Goal: Transaction & Acquisition: Purchase product/service

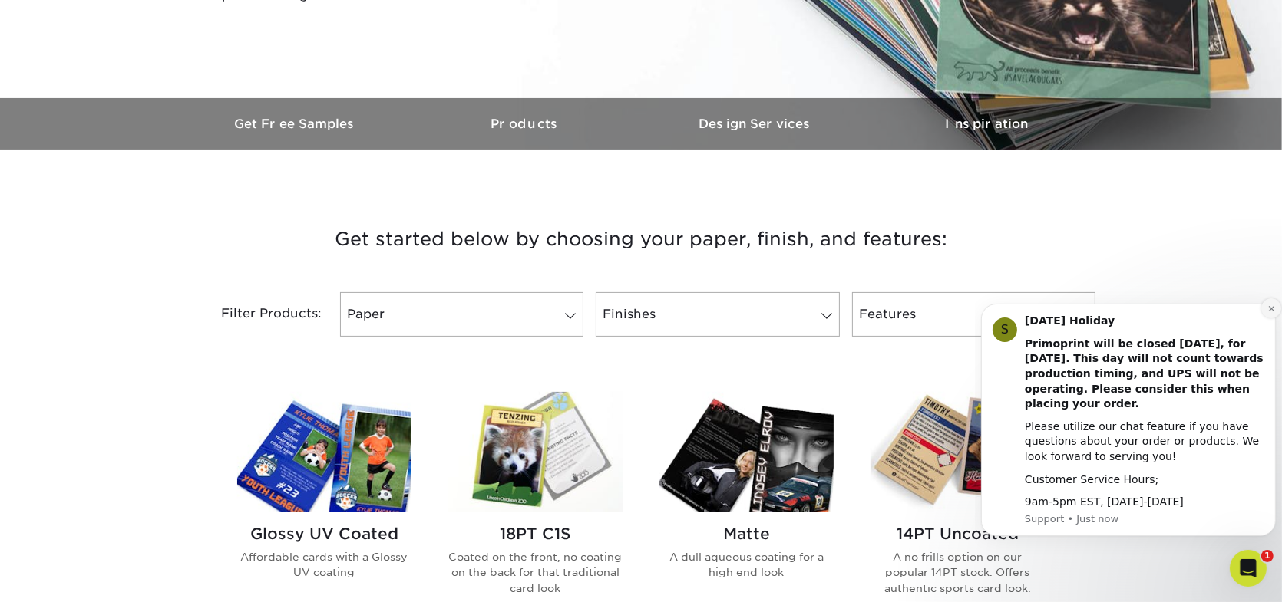
click at [1269, 310] on icon "Dismiss notification" at bounding box center [1270, 308] width 8 height 8
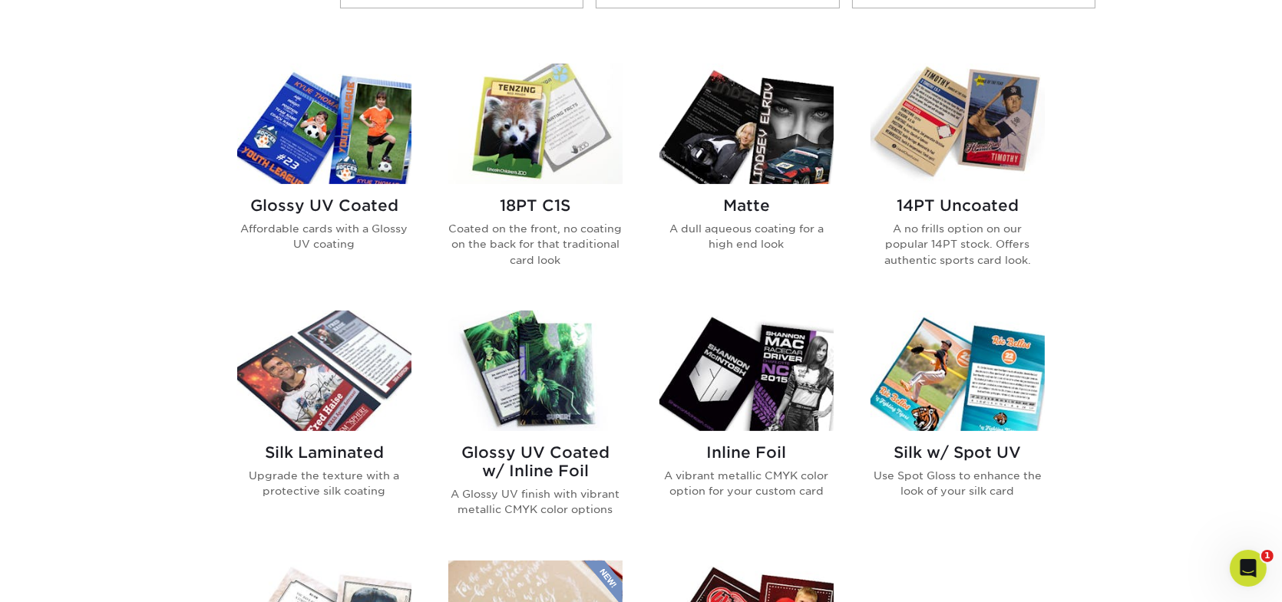
scroll to position [614, 0]
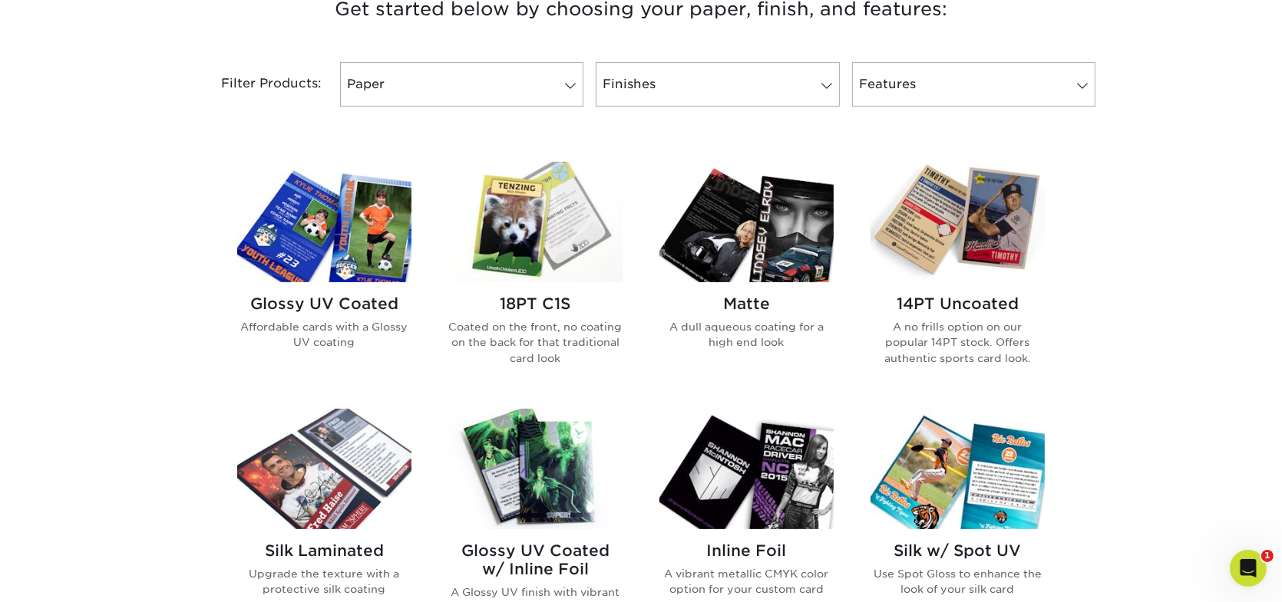
click at [343, 303] on h2 "Glossy UV Coated" at bounding box center [324, 304] width 174 height 18
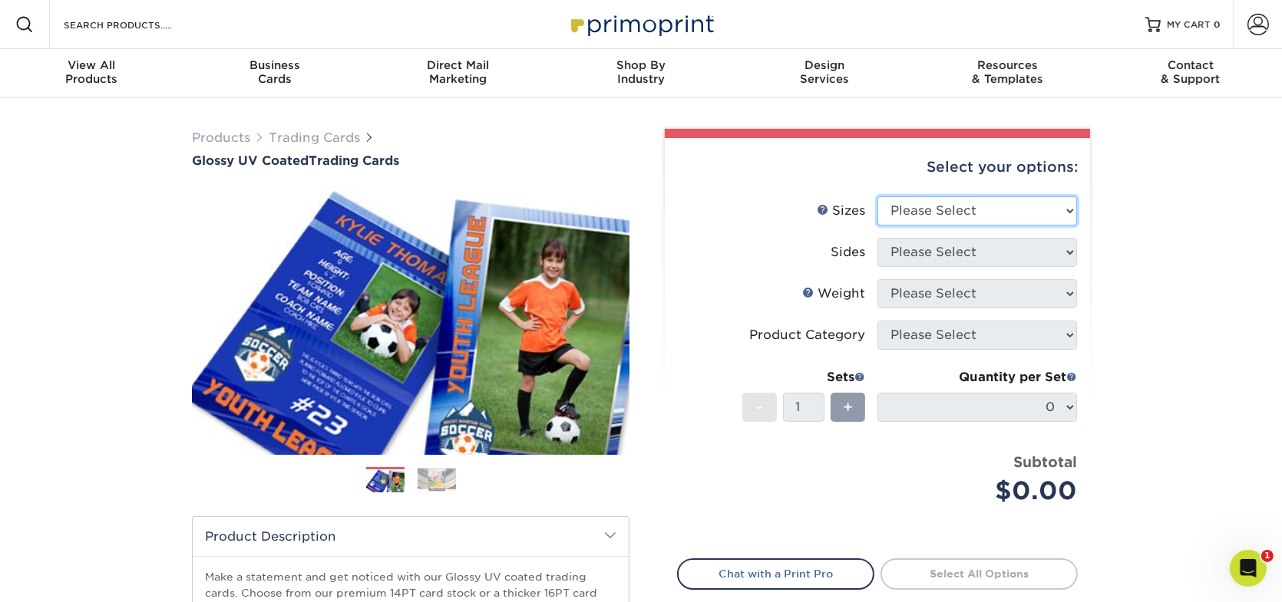
click at [1061, 208] on select "Please Select 2.5" x 3.5"" at bounding box center [977, 210] width 200 height 29
select select "2.50x3.50"
click at [877, 196] on select "Please Select 2.5" x 3.5"" at bounding box center [977, 210] width 200 height 29
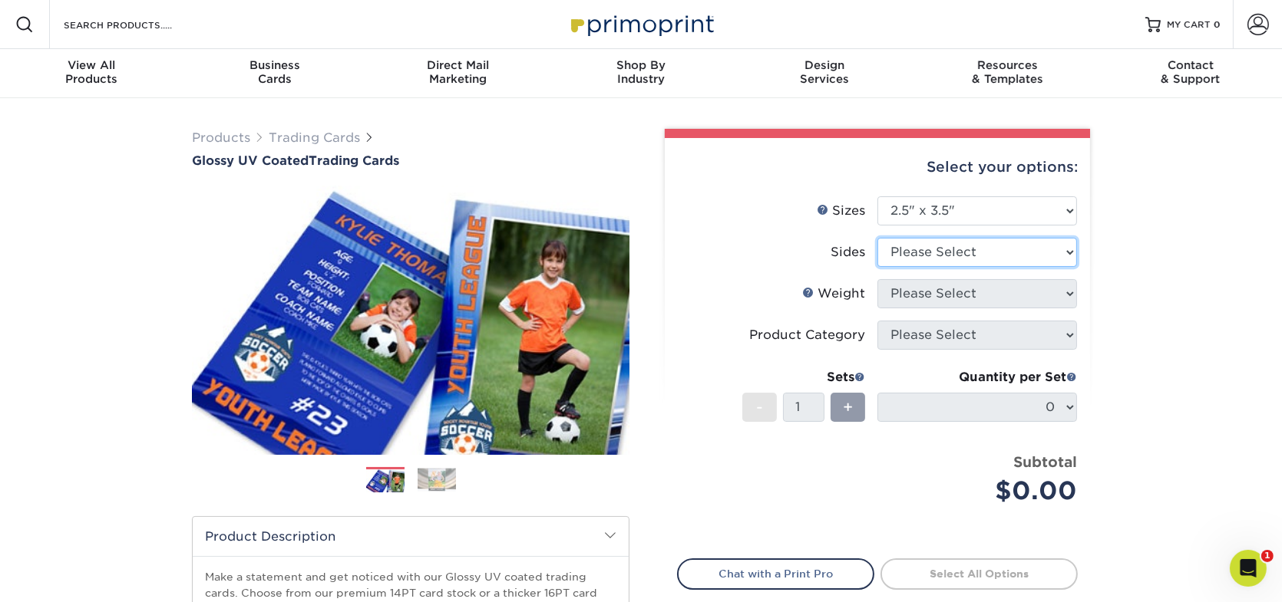
click at [1056, 251] on select "Please Select Print Both Sides Print Front Only" at bounding box center [977, 252] width 200 height 29
select select "13abbda7-1d64-4f25-8bb2-c179b224825d"
click at [877, 238] on select "Please Select Print Both Sides Print Front Only" at bounding box center [977, 252] width 200 height 29
click at [1063, 296] on select "Please Select 16PT 14PT 18PT C1S" at bounding box center [977, 293] width 200 height 29
select select "16PT"
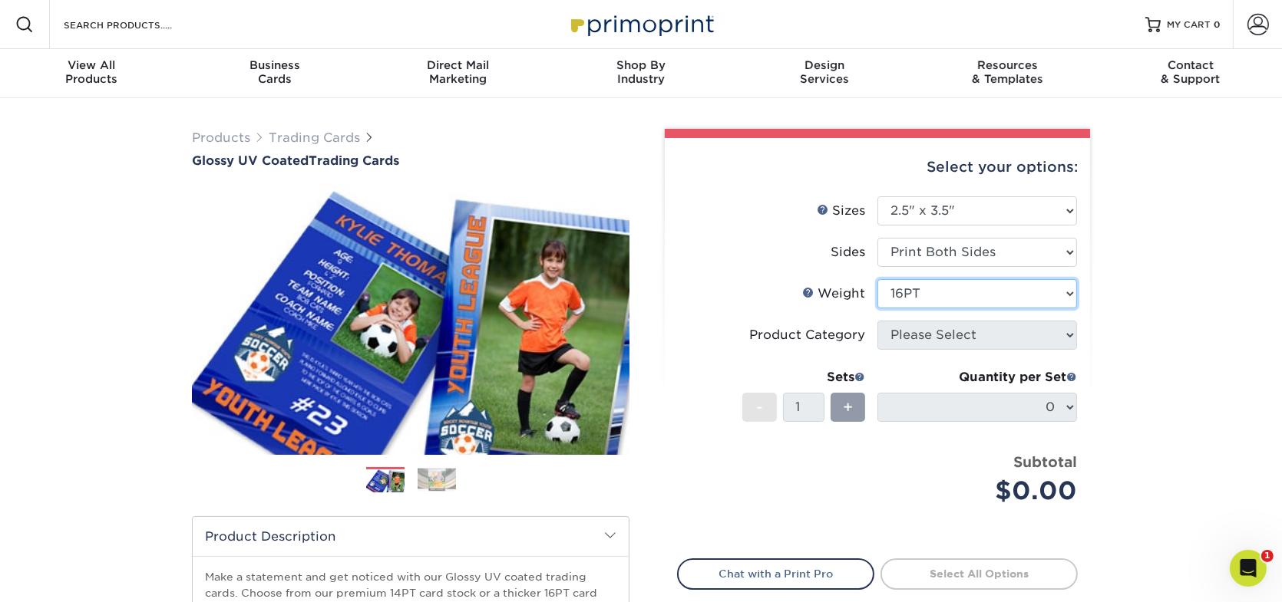
click at [877, 279] on select "Please Select 16PT 14PT 18PT C1S" at bounding box center [977, 293] width 200 height 29
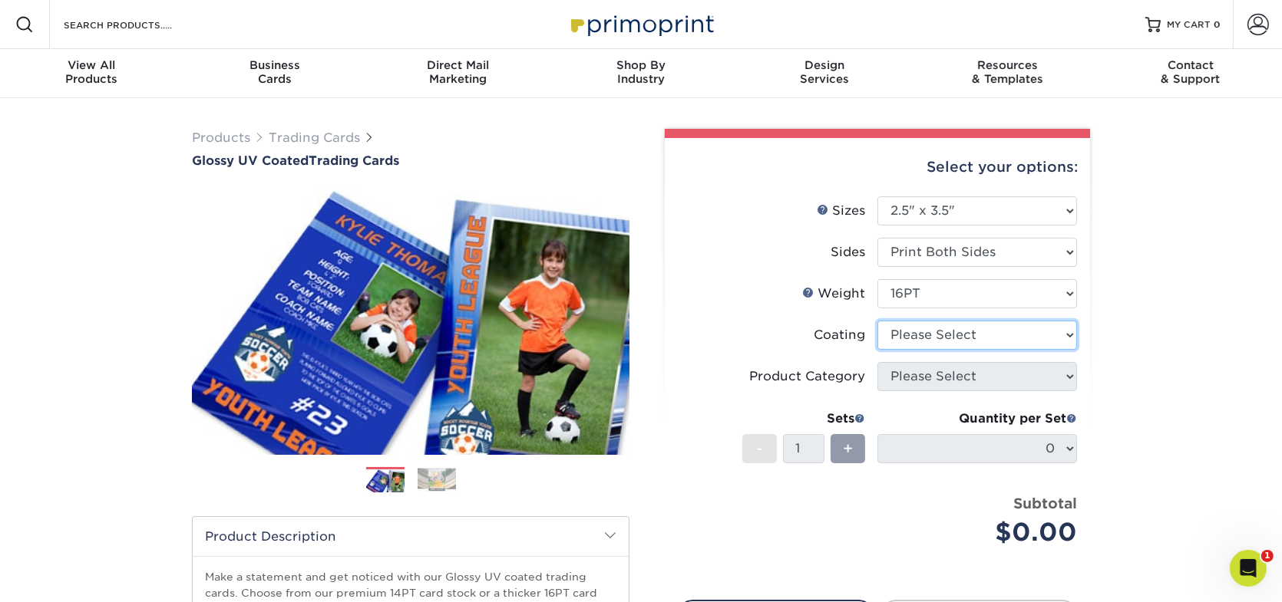
click at [1001, 339] on select at bounding box center [977, 335] width 200 height 29
select select "ae367451-b2b8-45df-a344-0f05b6a12993"
click at [877, 321] on select at bounding box center [977, 335] width 200 height 29
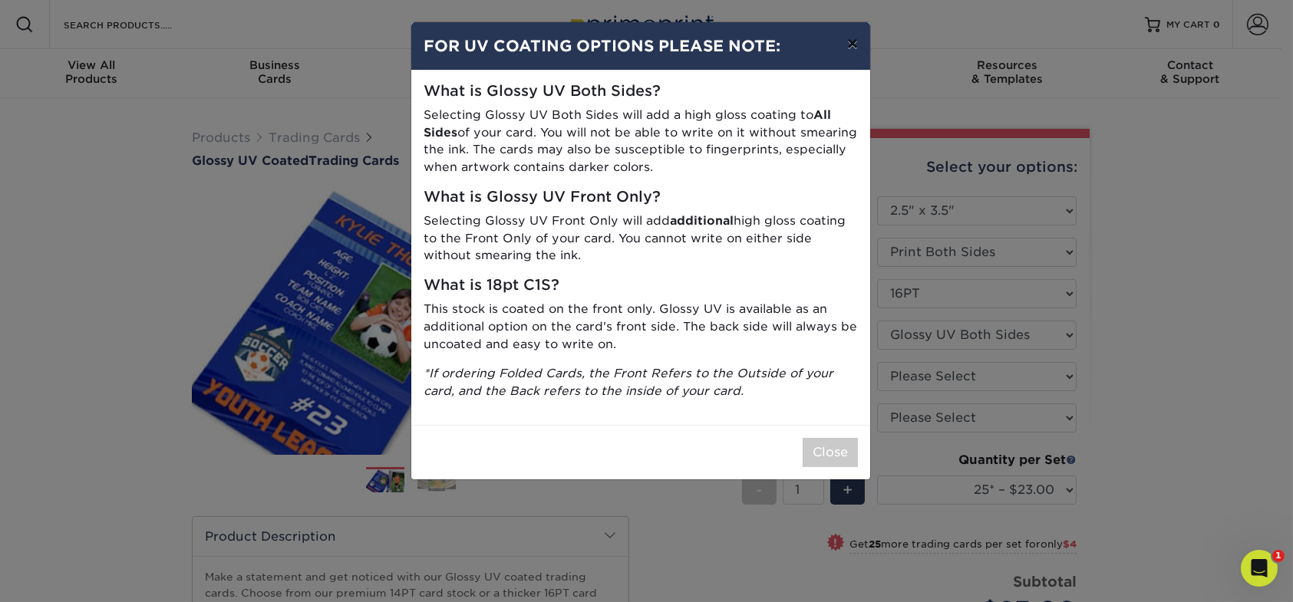
click at [852, 44] on button "×" at bounding box center [852, 43] width 35 height 43
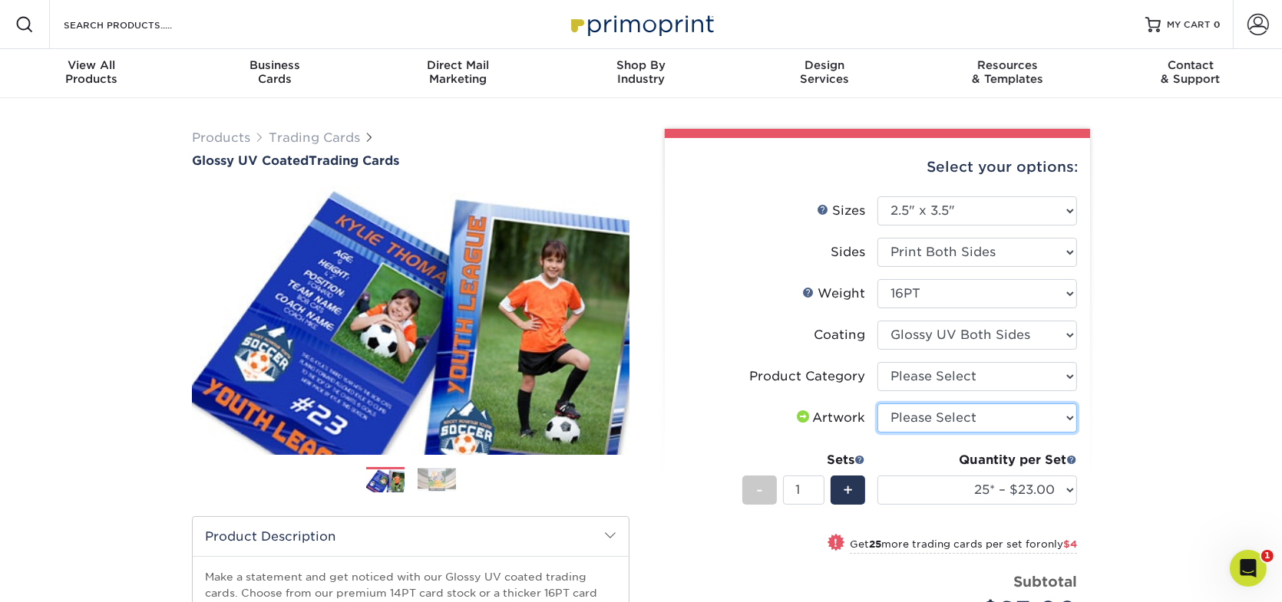
click at [1014, 418] on select "Please Select I will upload files I need a design - $100" at bounding box center [977, 418] width 200 height 29
select select "upload"
click at [877, 404] on select "Please Select I will upload files I need a design - $100" at bounding box center [977, 418] width 200 height 29
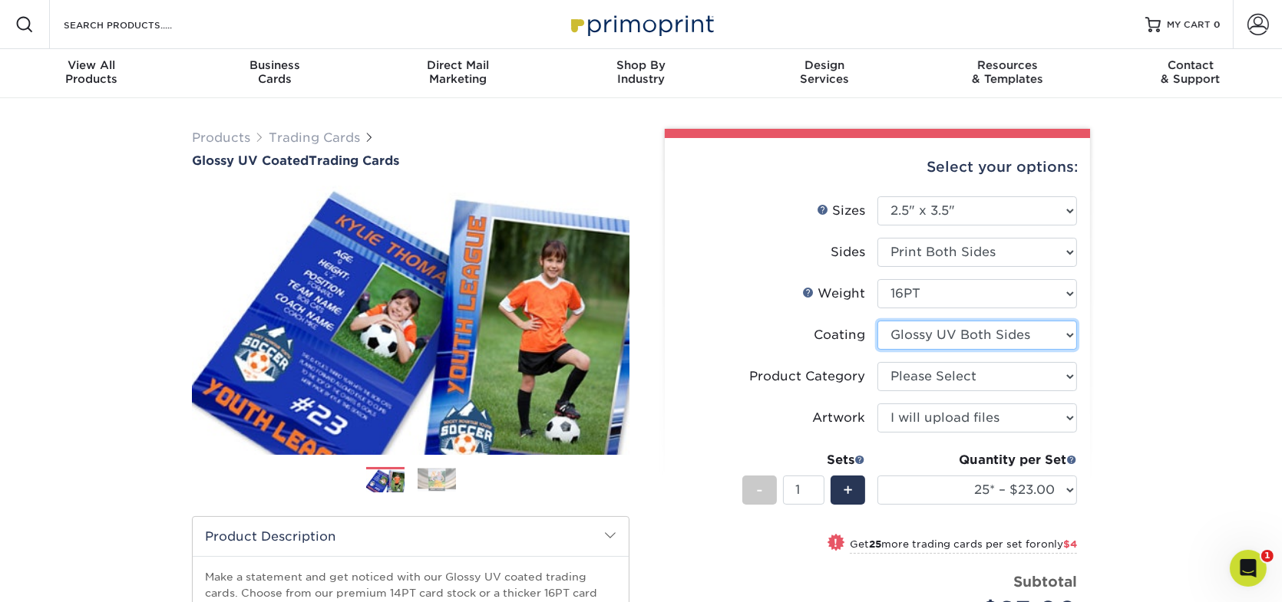
click at [1005, 339] on select at bounding box center [977, 335] width 200 height 29
click at [1140, 390] on div "Products Trading Cards Glossy UV Coated Trading Cards Previous Next /" at bounding box center [641, 508] width 1282 height 820
click at [1023, 382] on select "Please Select Trading Cards" at bounding box center [977, 376] width 200 height 29
select select "c2f9bce9-36c2-409d-b101-c29d9d031e18"
click at [877, 362] on select "Please Select Trading Cards" at bounding box center [977, 376] width 200 height 29
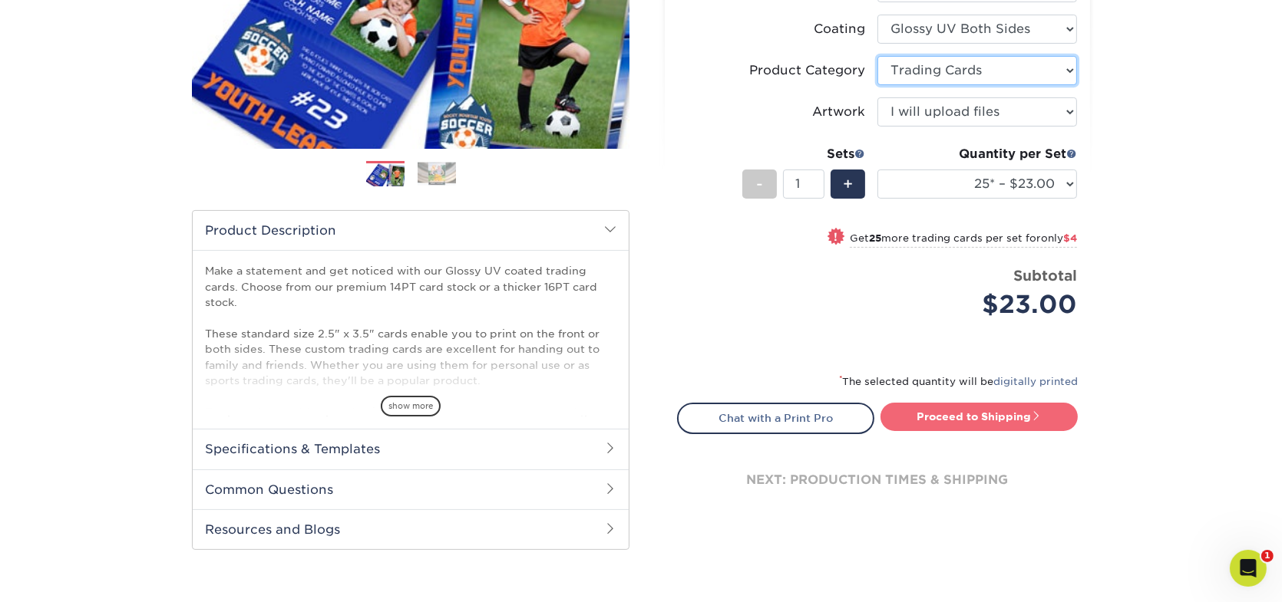
scroll to position [384, 0]
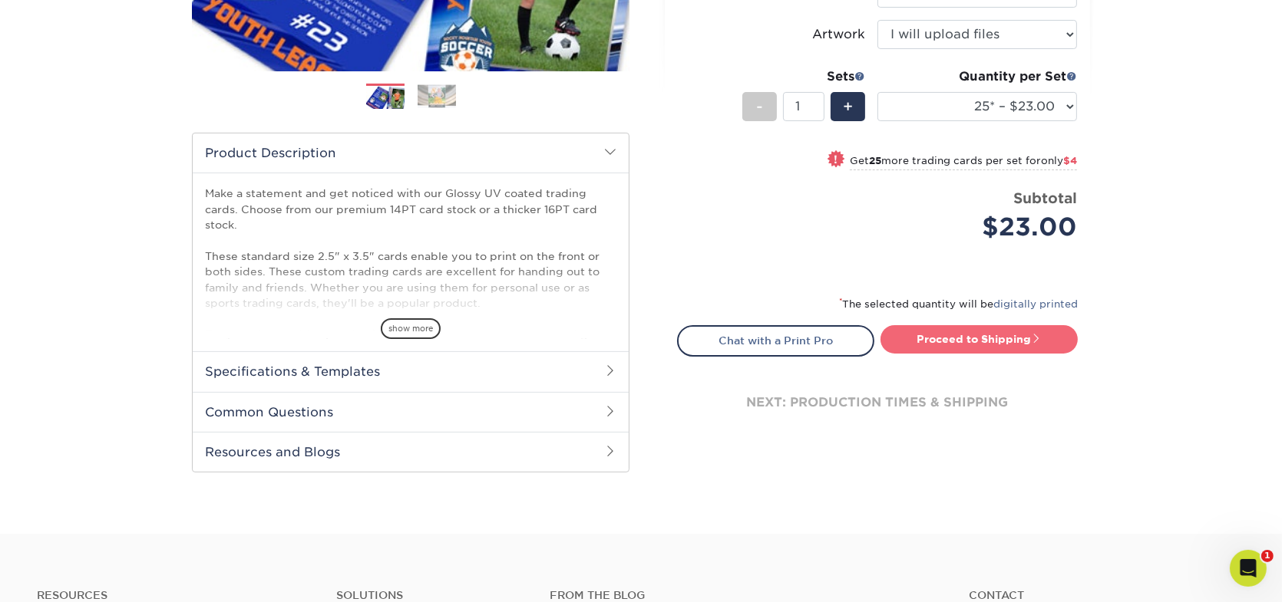
click at [1008, 336] on link "Proceed to Shipping" at bounding box center [978, 339] width 197 height 28
type input "Set 1"
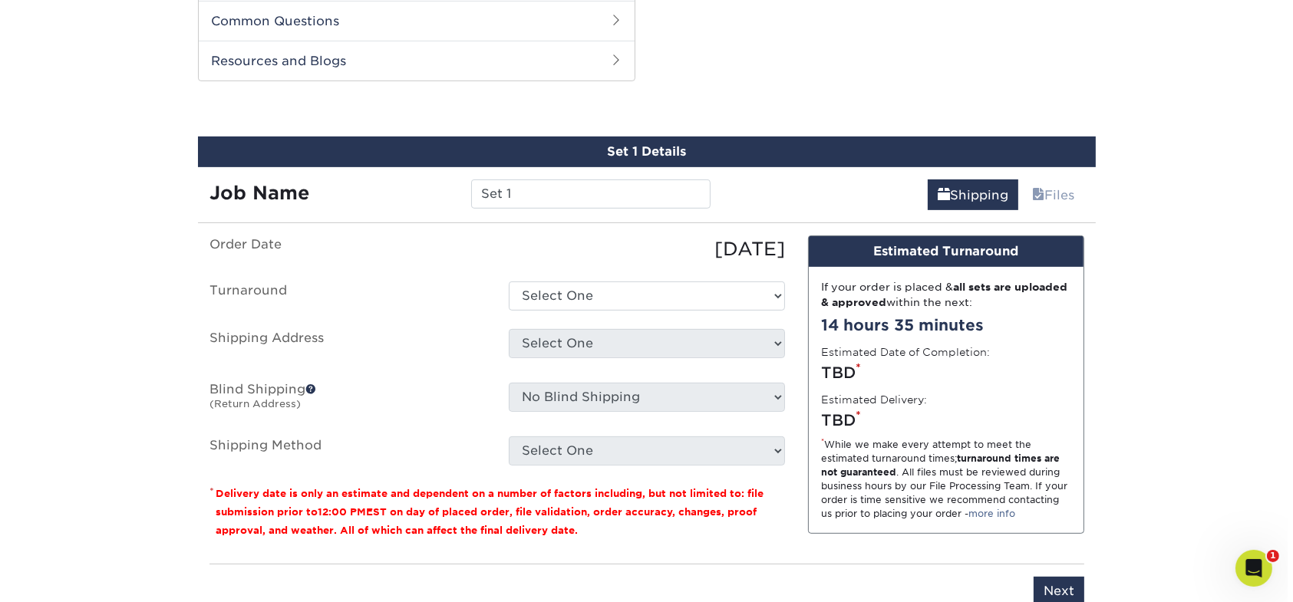
scroll to position [780, 0]
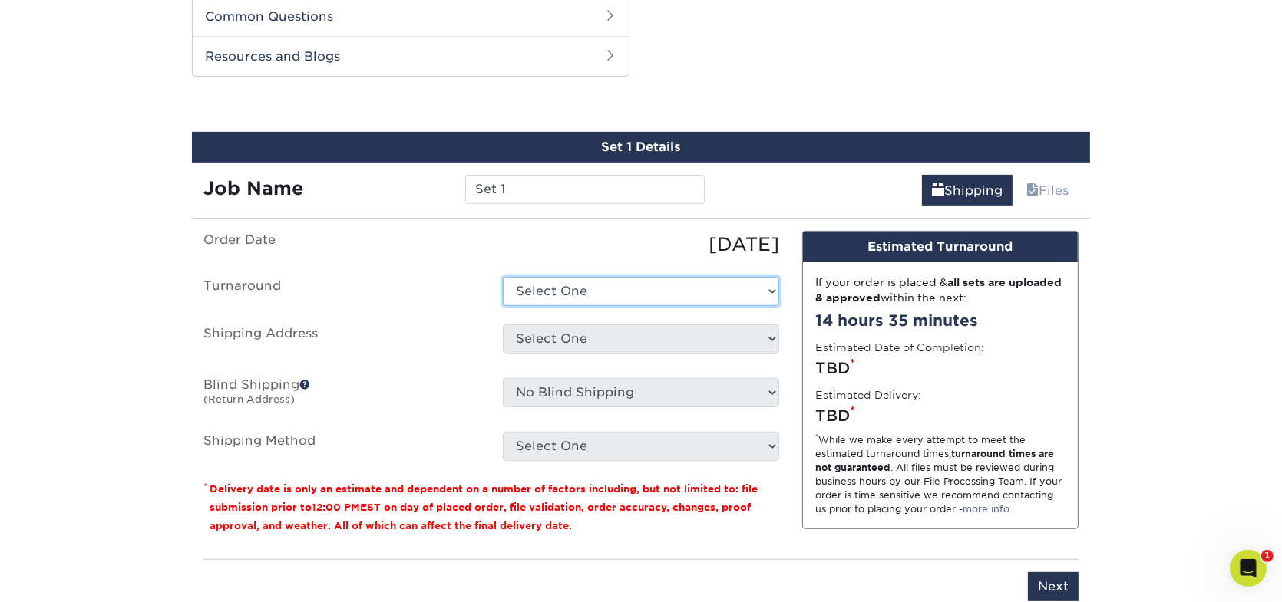
click at [665, 282] on select "Select One 2-4 Business Days 2 Day Next Business Day" at bounding box center [641, 291] width 276 height 29
select select "ef1172ad-6318-4692-b71b-0c3b021d6cc2"
click at [503, 277] on select "Select One 2-4 Business Days 2 Day Next Business Day" at bounding box center [641, 291] width 276 height 29
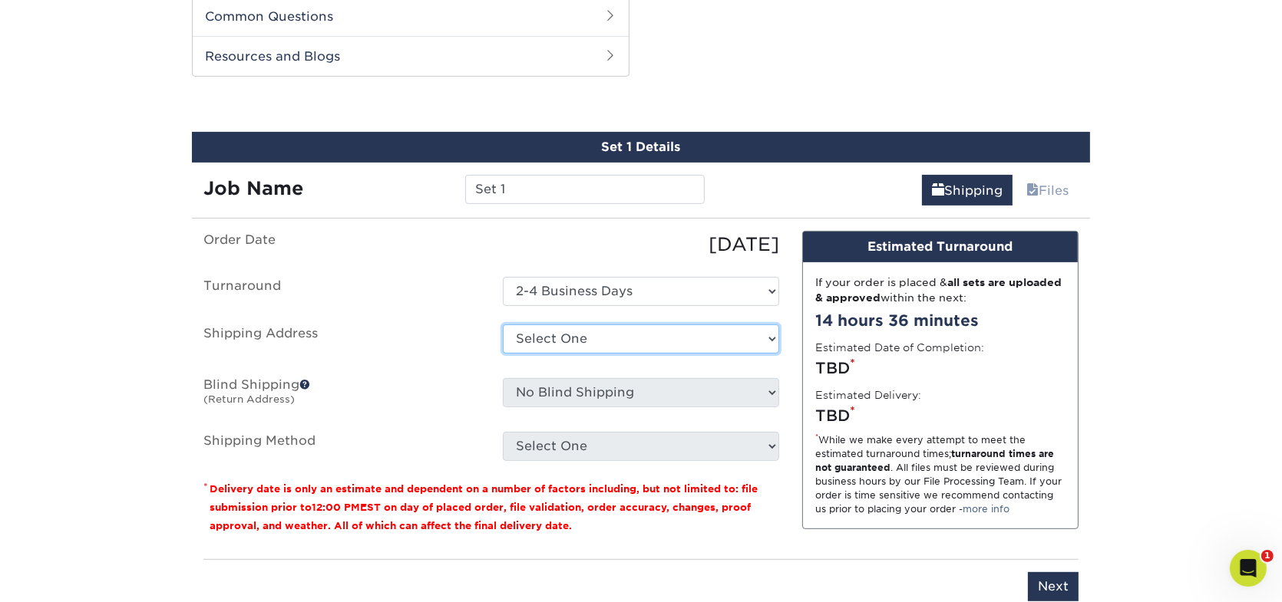
click at [614, 340] on select "Select One + Add New Address - Login" at bounding box center [641, 339] width 276 height 29
select select "newaddress"
click at [503, 325] on select "Select One + Add New Address - Login" at bounding box center [641, 339] width 276 height 29
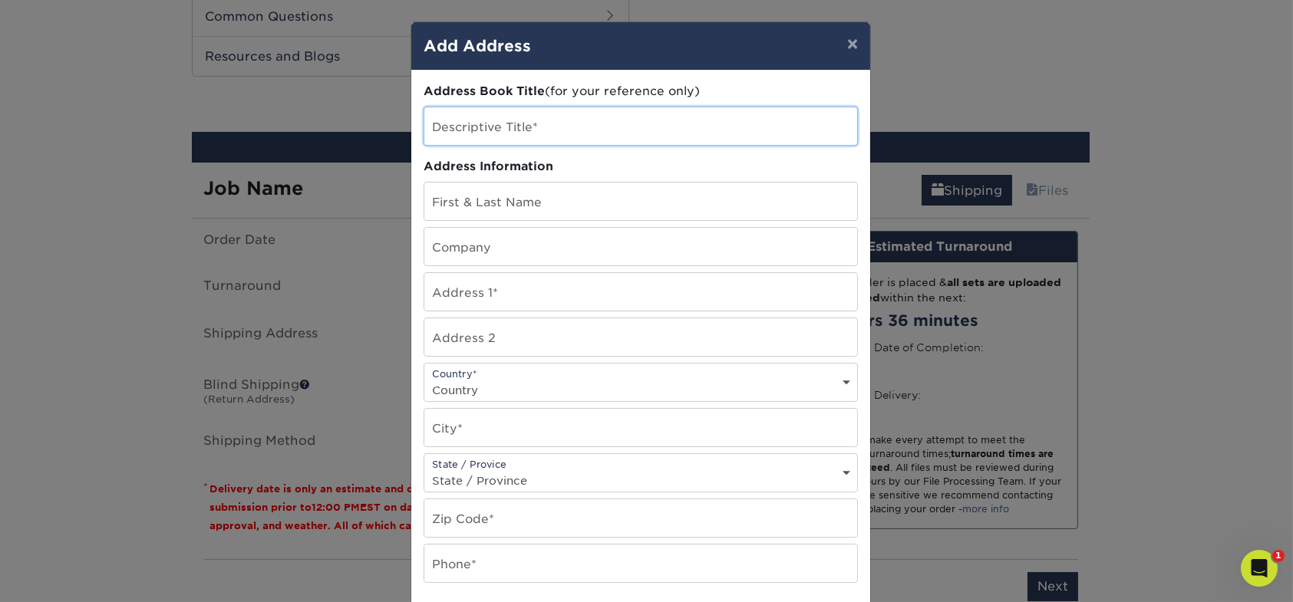
click at [497, 114] on input "text" at bounding box center [640, 126] width 433 height 38
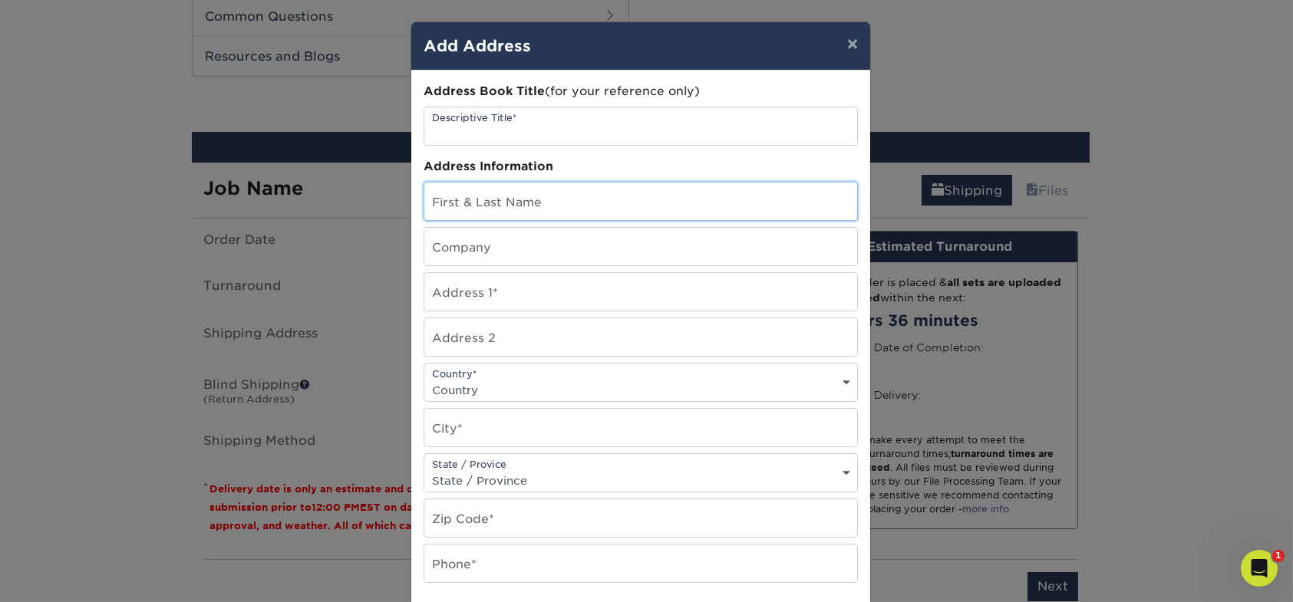
click at [454, 193] on input "text" at bounding box center [640, 202] width 433 height 38
type input "[PERSON_NAME]"
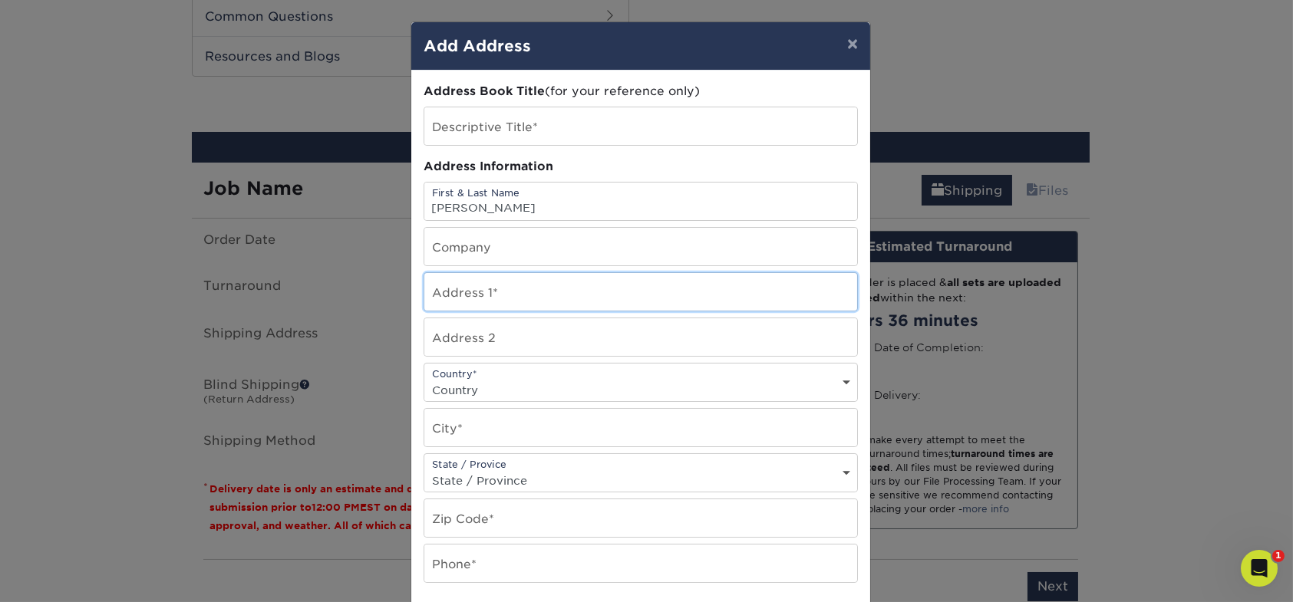
type input "[STREET_ADDRESS]"
select select "US"
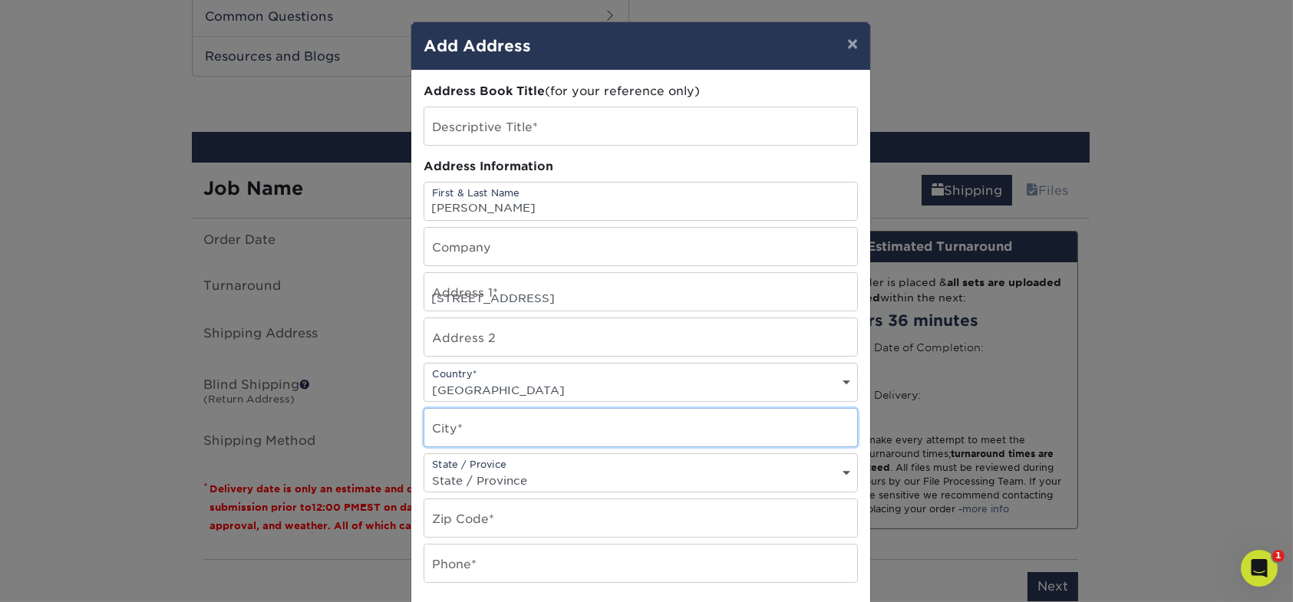
type input "[GEOGRAPHIC_DATA]"
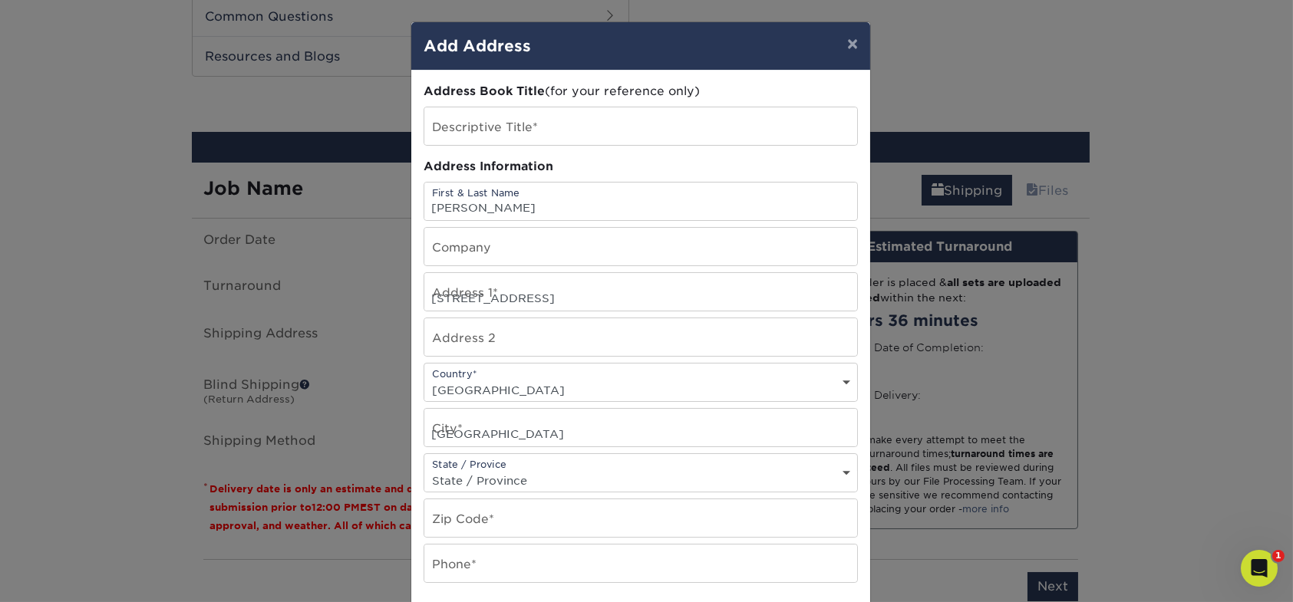
select select "WA"
type input "98684"
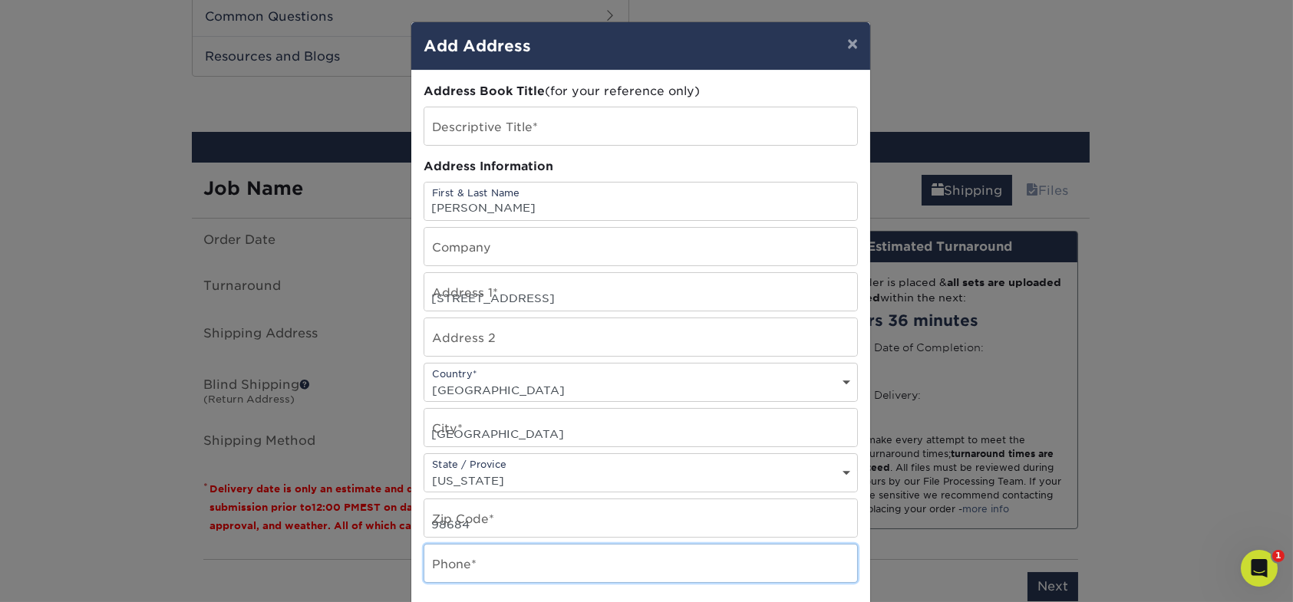
type input "5035755370"
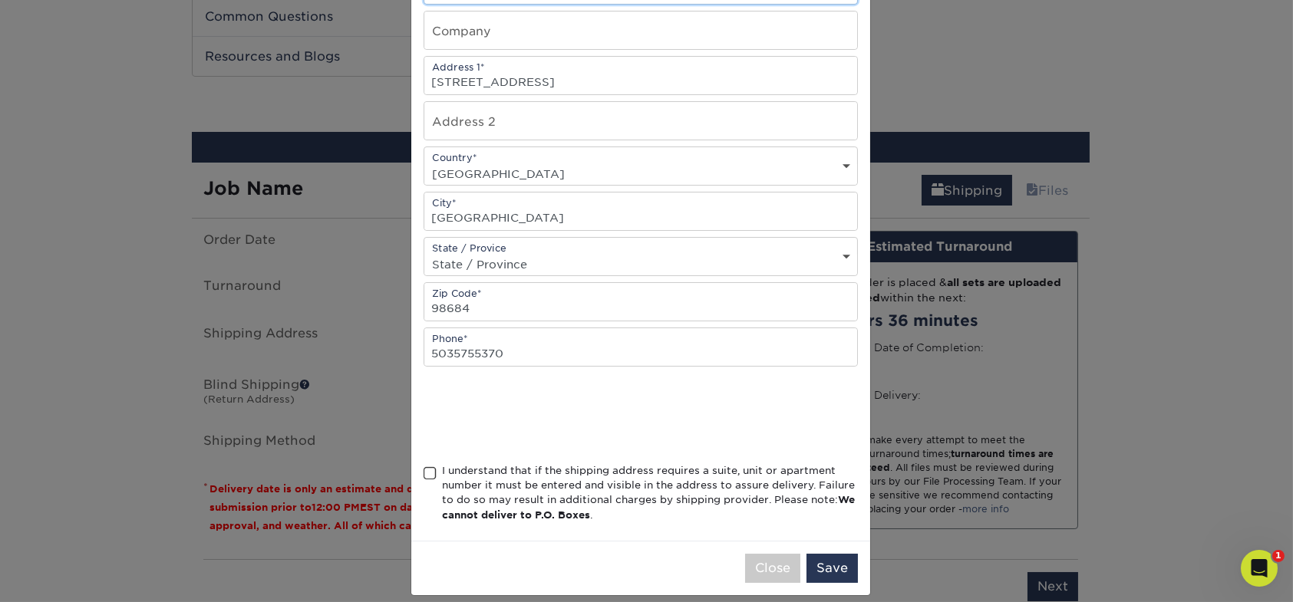
scroll to position [229, 0]
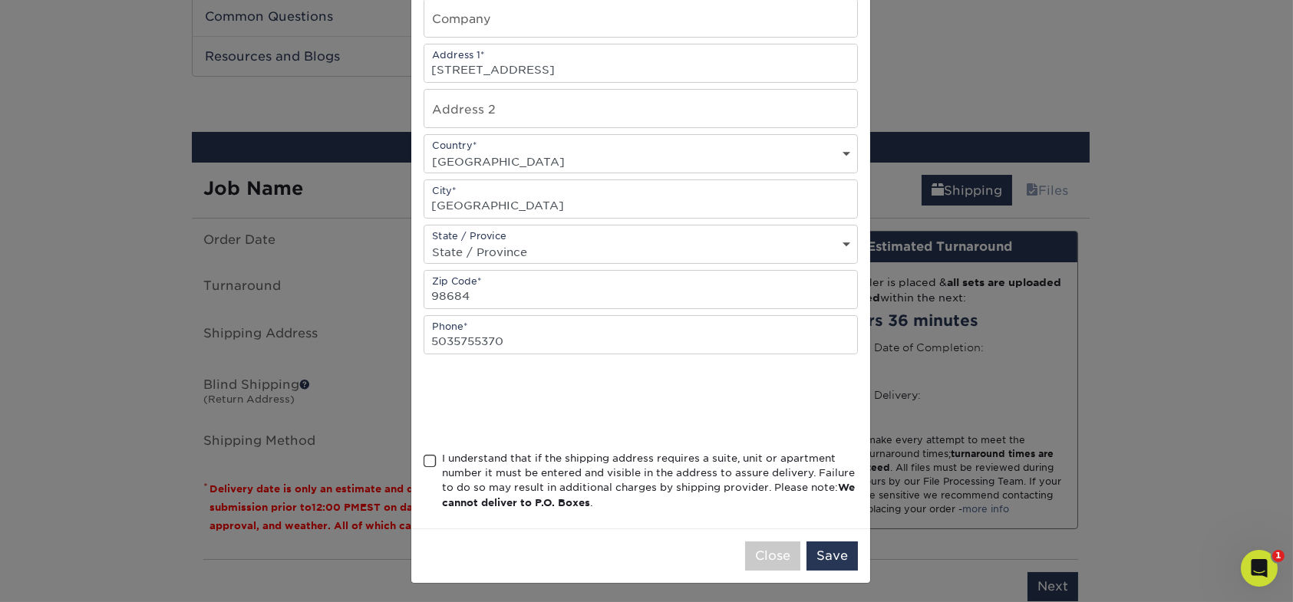
click at [424, 457] on span at bounding box center [430, 461] width 13 height 15
click at [0, 0] on input "I understand that if the shipping address requires a suite, unit or apartment n…" at bounding box center [0, 0] width 0 height 0
click at [824, 552] on button "Save" at bounding box center [832, 556] width 51 height 29
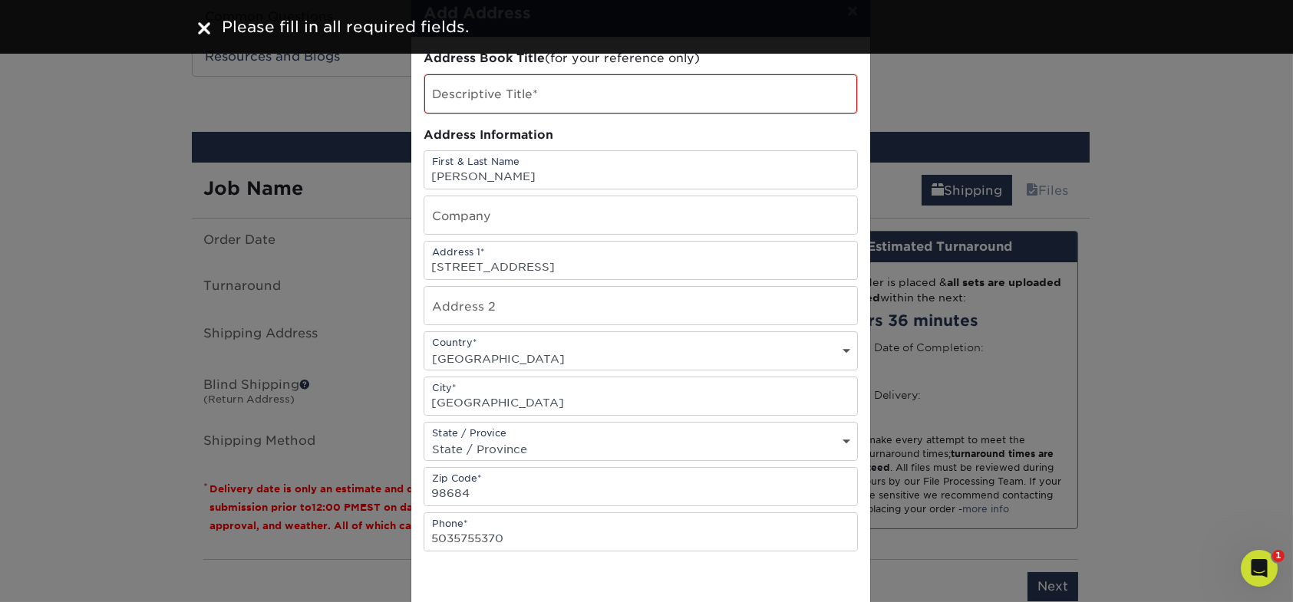
scroll to position [0, 0]
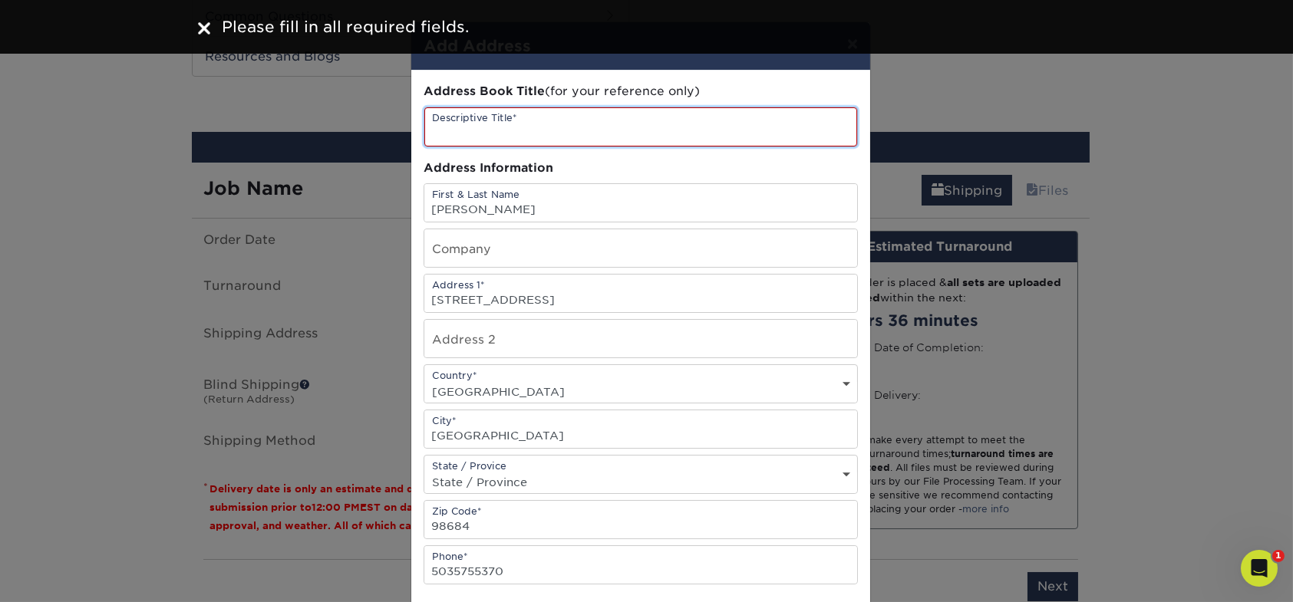
click at [486, 115] on input "text" at bounding box center [640, 126] width 433 height 39
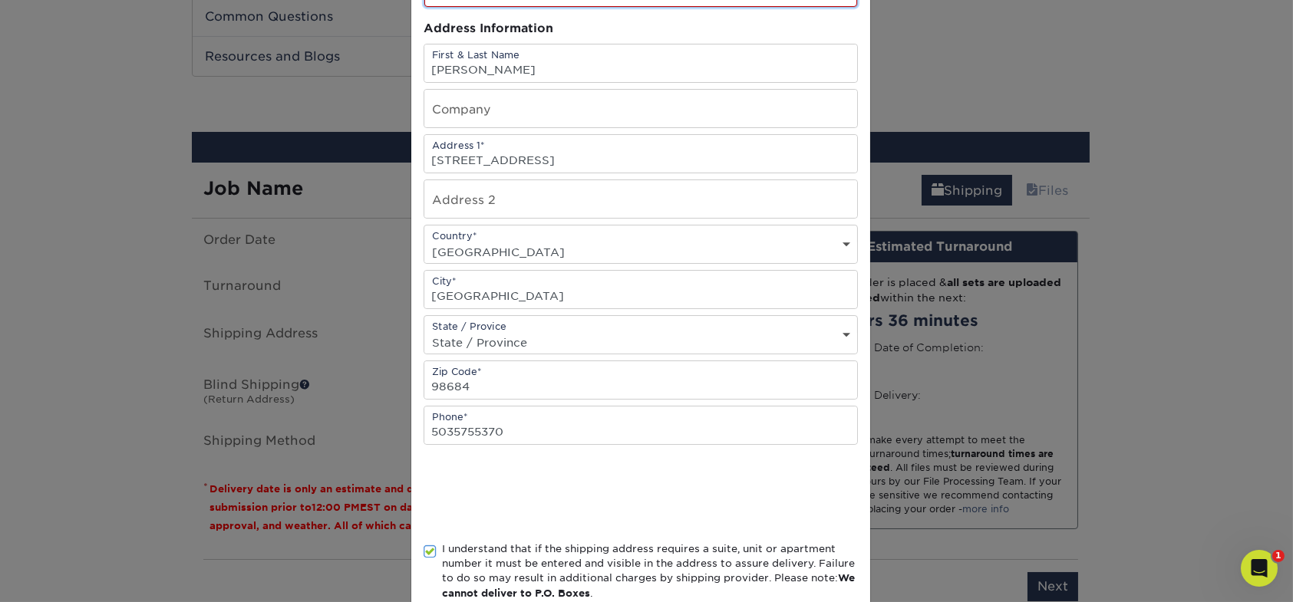
scroll to position [230, 0]
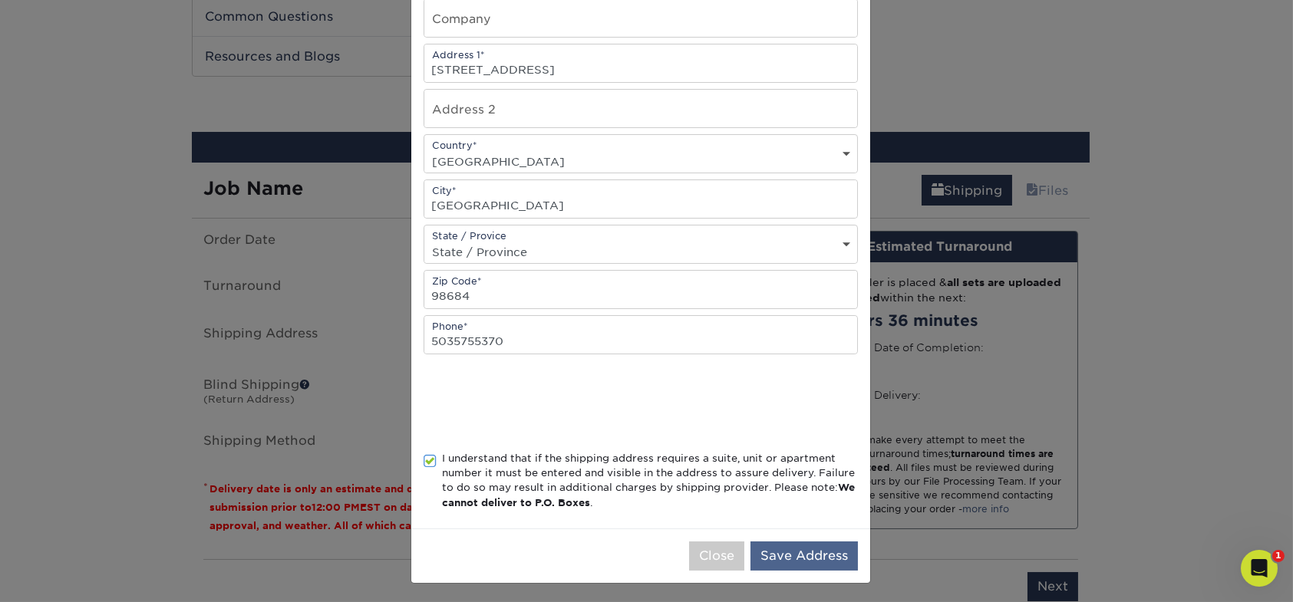
type input "[PERSON_NAME] B-Day"
click at [783, 549] on button "Save Address" at bounding box center [804, 556] width 107 height 29
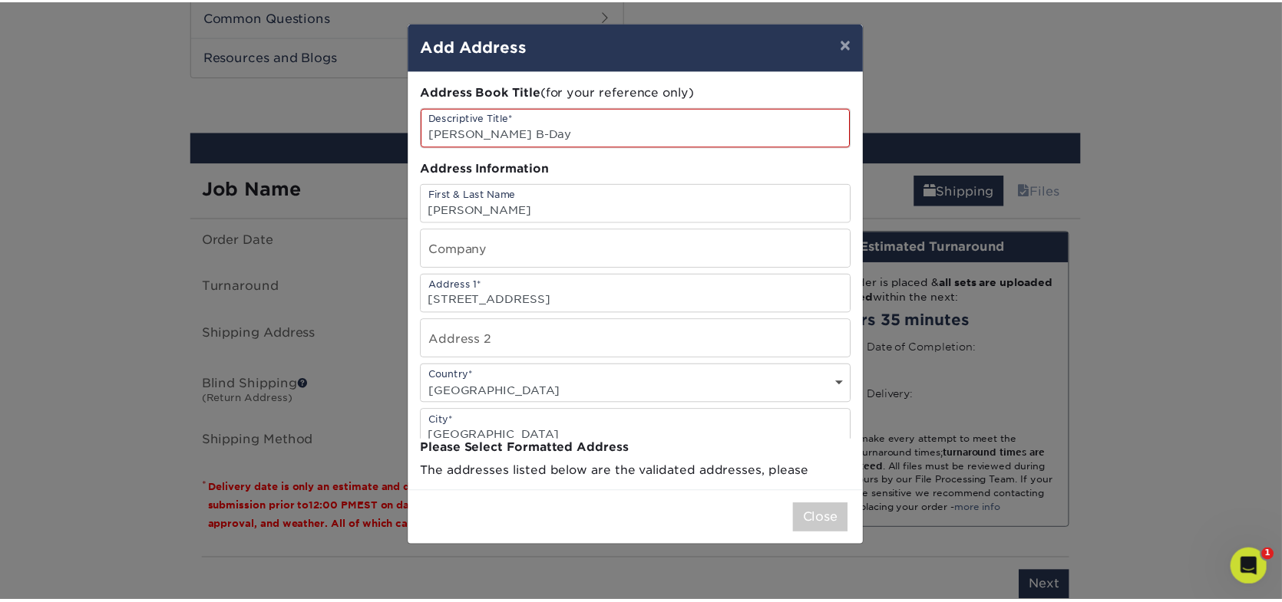
scroll to position [0, 0]
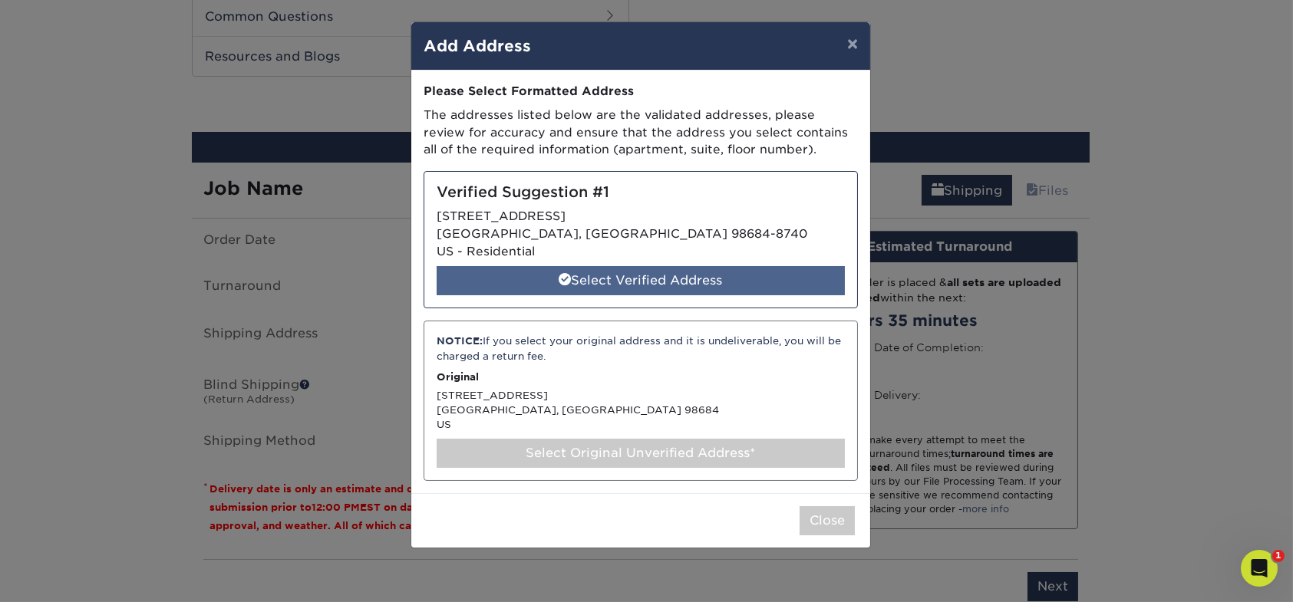
click at [756, 275] on div "Select Verified Address" at bounding box center [641, 280] width 408 height 29
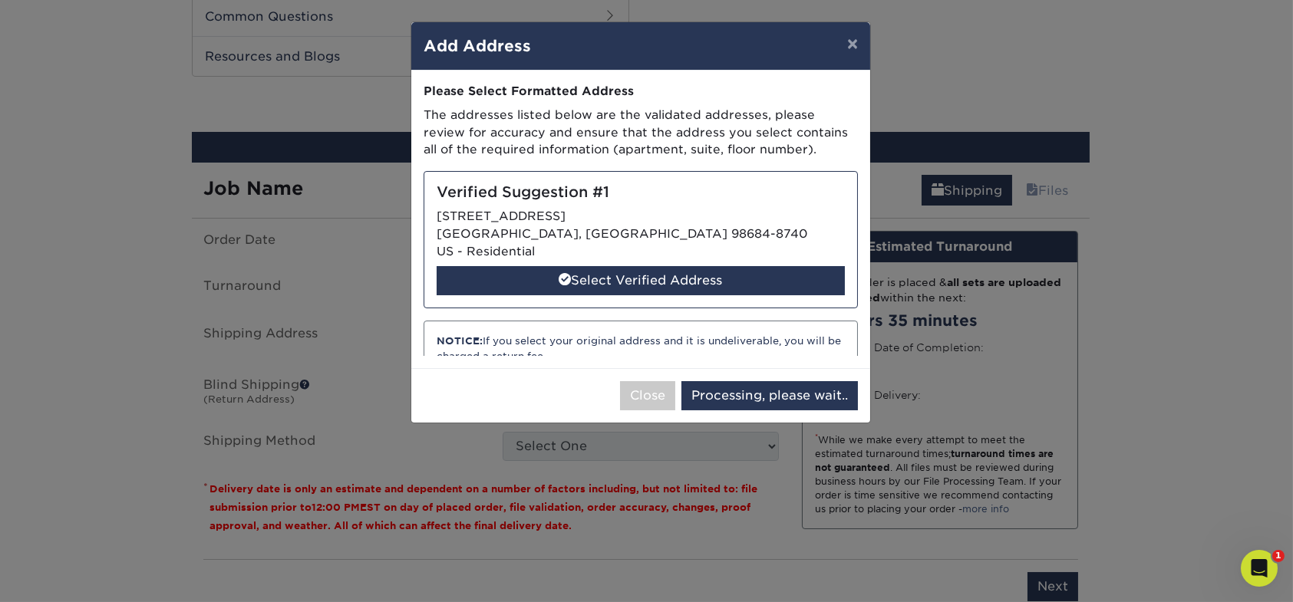
select select "285501"
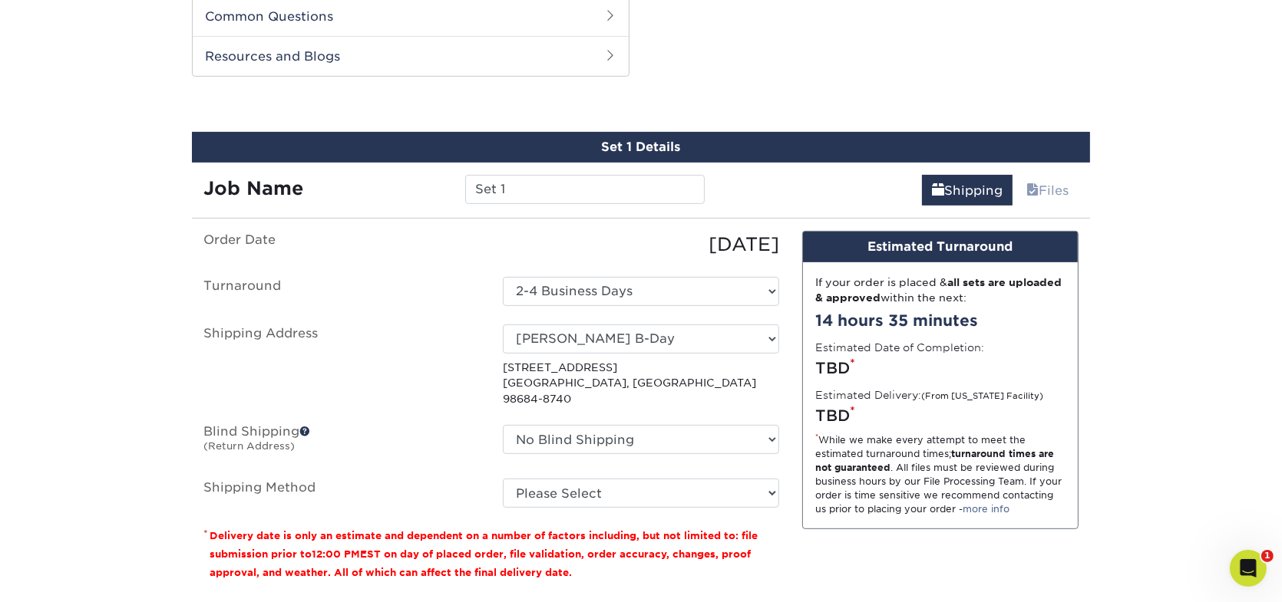
scroll to position [856, 0]
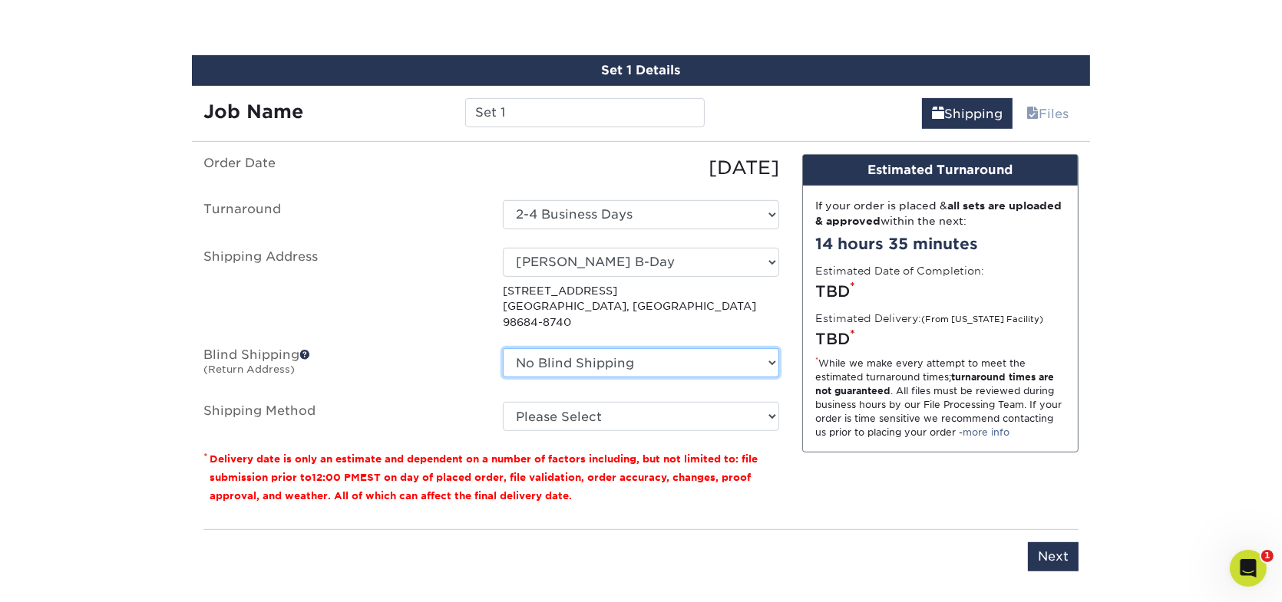
click at [692, 350] on select "No Blind Shipping + Add New Address" at bounding box center [641, 362] width 276 height 29
click at [692, 348] on select "No Blind Shipping + Add New Address" at bounding box center [641, 362] width 276 height 29
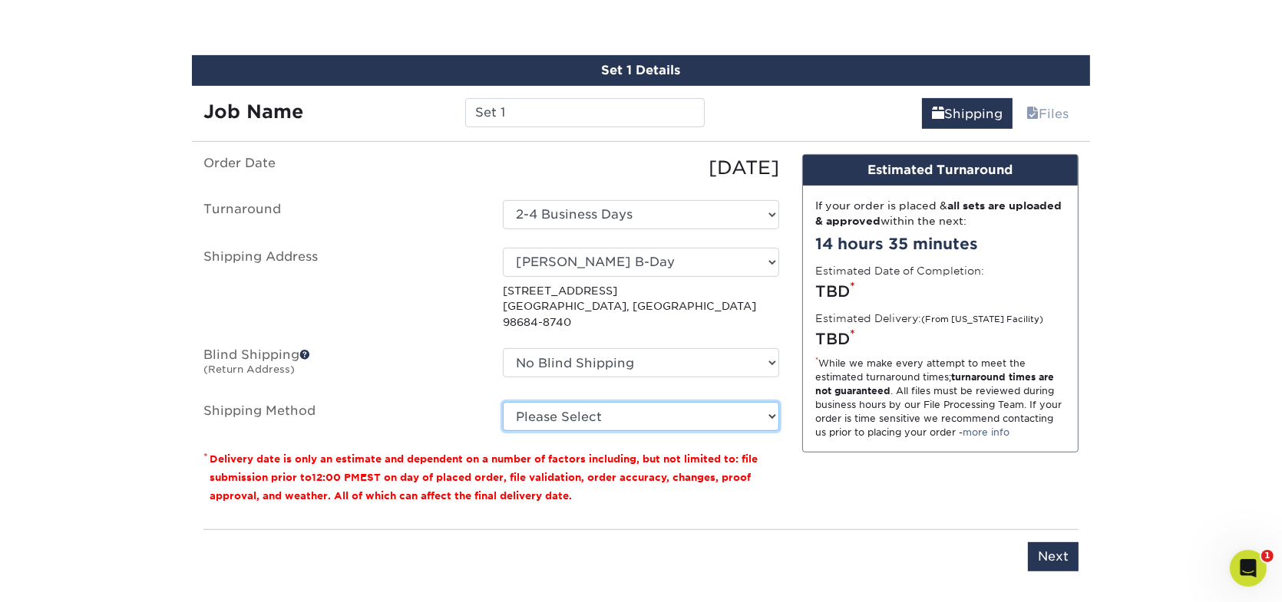
click at [688, 402] on select "Please Select Ground Shipping (+$23.88) 3 Day Shipping Service (+$29.99) 2 Day …" at bounding box center [641, 416] width 276 height 29
select select "03"
click at [503, 402] on select "Please Select Ground Shipping (+$23.88) 3 Day Shipping Service (+$29.99) 2 Day …" at bounding box center [641, 416] width 276 height 29
